Goal: Task Accomplishment & Management: Use online tool/utility

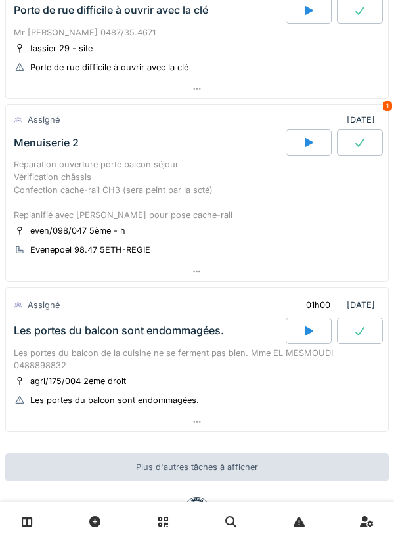
scroll to position [273, 0]
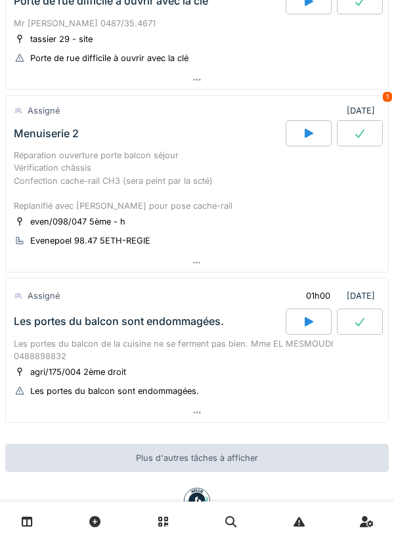
click at [202, 263] on div at bounding box center [197, 263] width 382 height 19
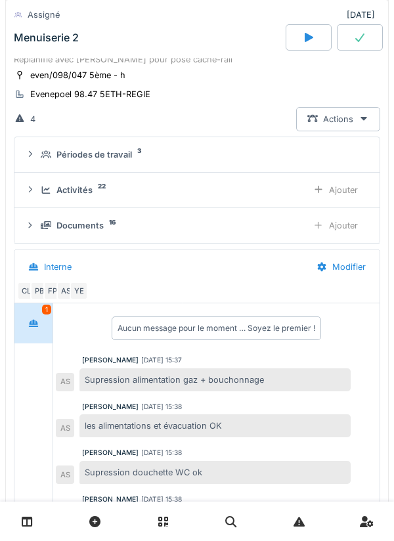
scroll to position [426, 0]
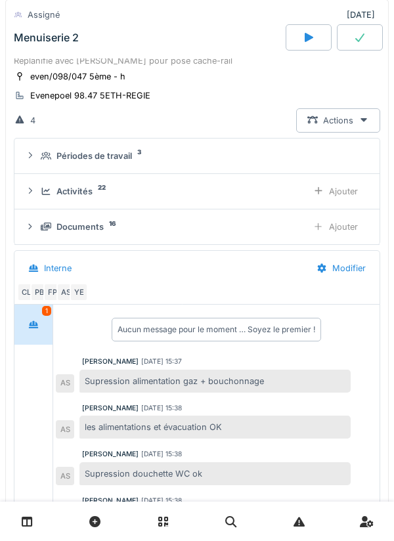
click at [87, 292] on div "YE" at bounding box center [79, 292] width 18 height 18
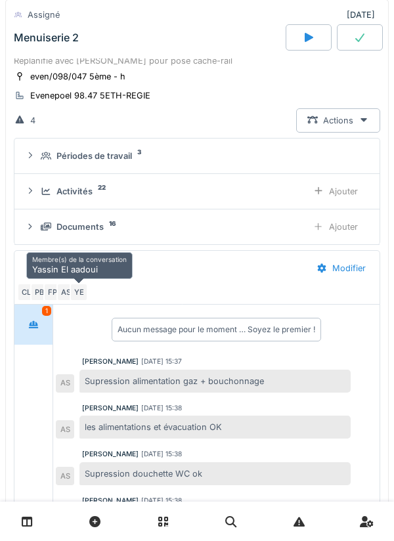
click at [70, 293] on div "YE" at bounding box center [79, 292] width 18 height 18
click at [66, 291] on div "AS" at bounding box center [66, 292] width 18 height 18
click at [51, 288] on div "FP" at bounding box center [52, 292] width 18 height 18
click at [42, 288] on div "PB" at bounding box center [39, 292] width 18 height 18
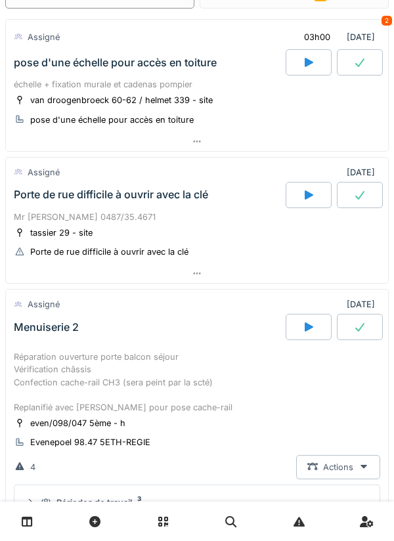
scroll to position [0, 0]
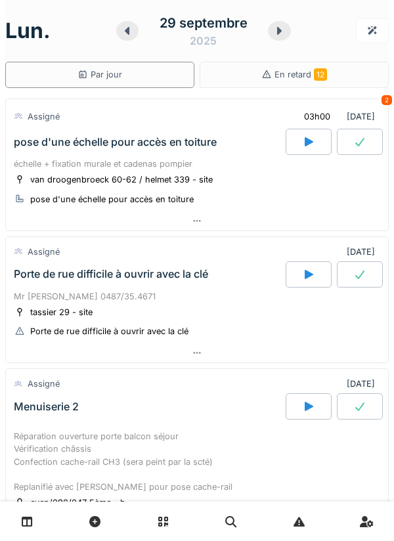
click at [200, 225] on icon at bounding box center [197, 221] width 11 height 9
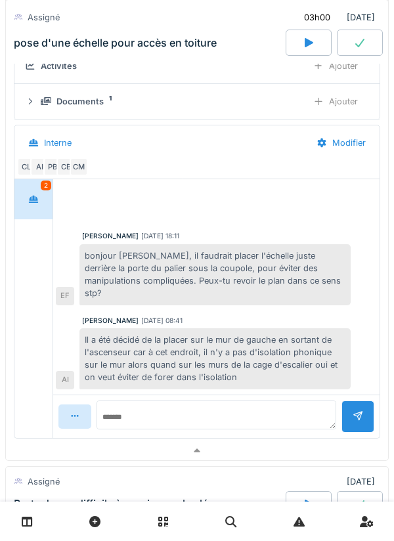
scroll to position [229, 0]
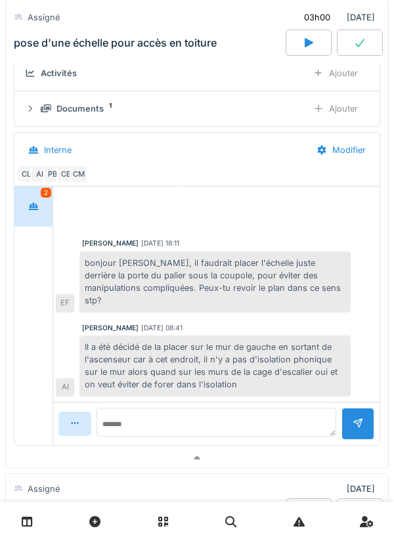
click at [80, 175] on div "CM" at bounding box center [79, 174] width 18 height 18
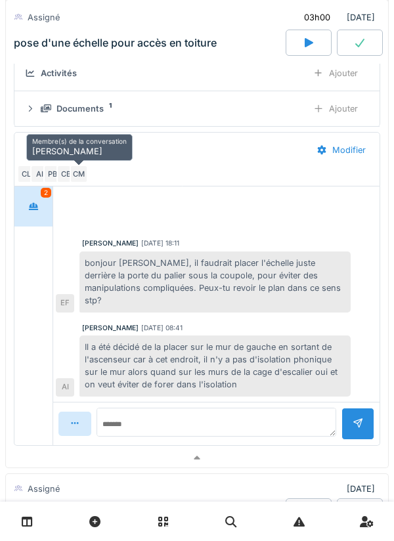
click at [66, 177] on div "CB" at bounding box center [66, 174] width 18 height 18
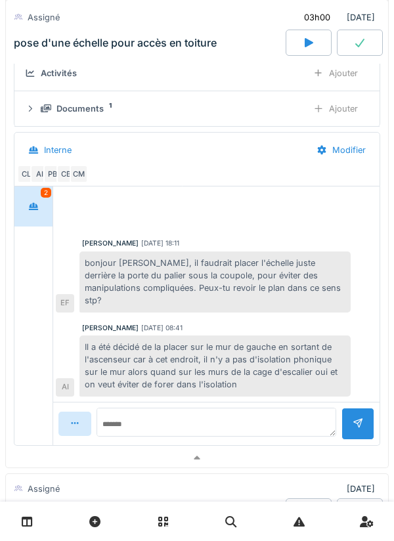
click at [51, 175] on div "PB" at bounding box center [52, 174] width 18 height 18
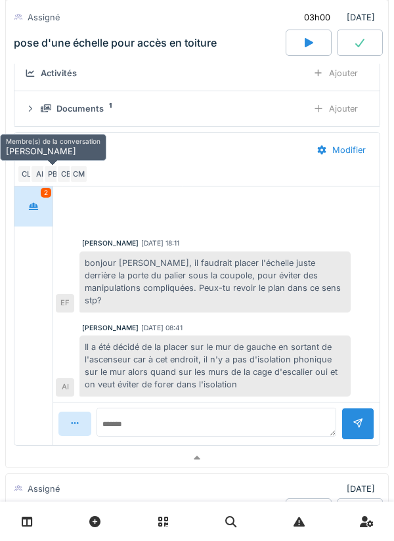
click at [45, 173] on div "PB" at bounding box center [52, 174] width 18 height 18
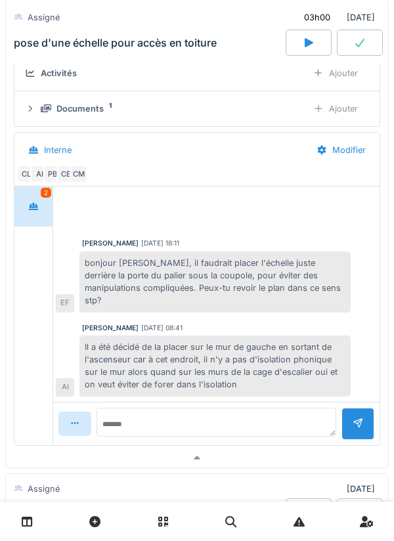
click at [42, 171] on div "AI" at bounding box center [39, 174] width 18 height 18
click at [26, 177] on div "CL" at bounding box center [26, 174] width 18 height 18
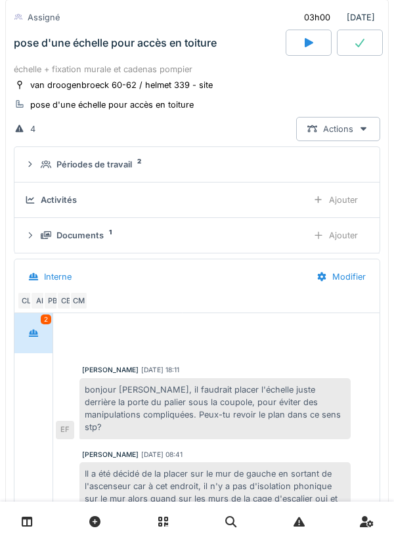
scroll to position [0, 0]
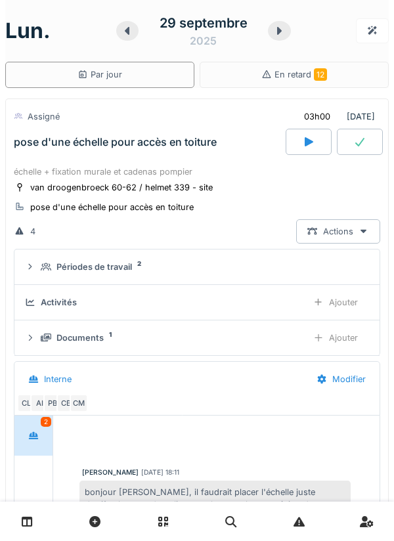
click at [100, 342] on div "Documents" at bounding box center [80, 338] width 47 height 12
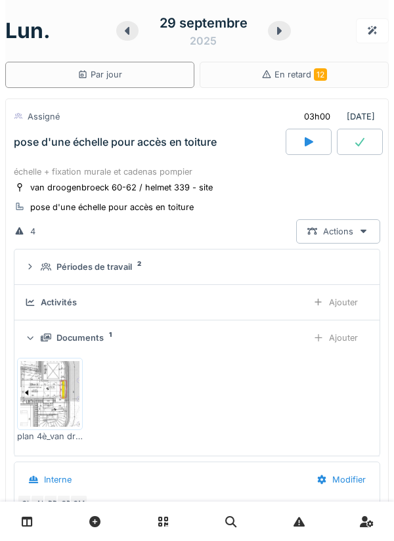
click at [49, 393] on img at bounding box center [49, 394] width 59 height 66
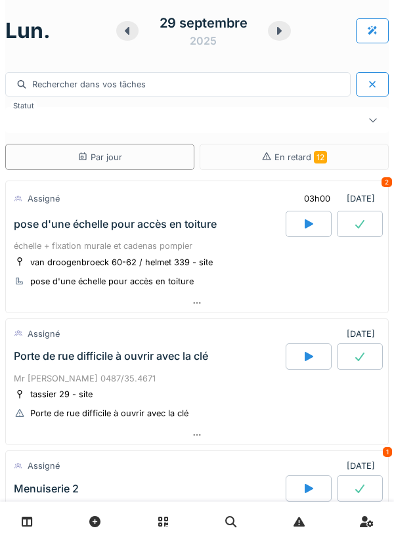
click at [196, 304] on icon at bounding box center [197, 303] width 11 height 9
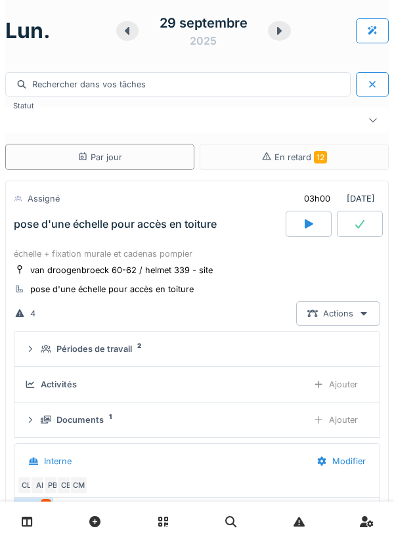
click at [303, 222] on icon at bounding box center [308, 224] width 13 height 11
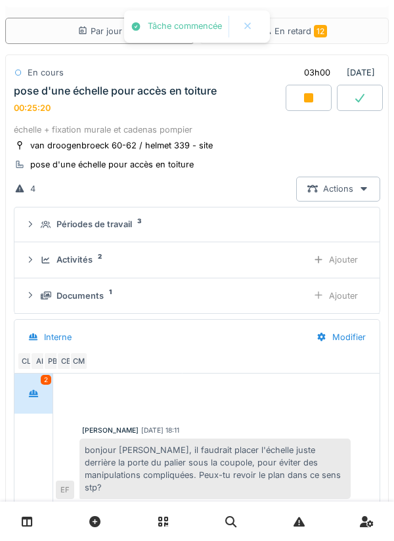
scroll to position [128, 0]
